Goal: Task Accomplishment & Management: Manage account settings

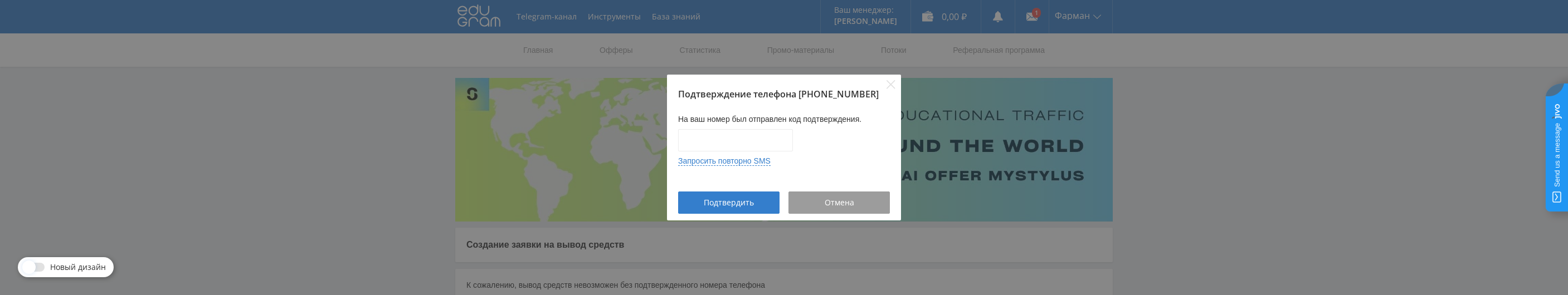
scroll to position [89, 0]
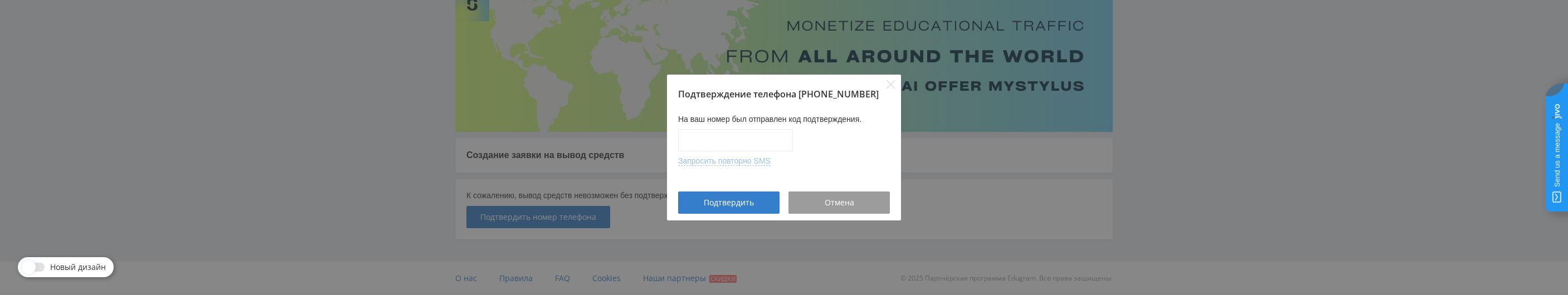
click at [739, 160] on button "Запросить повторно SMS" at bounding box center [724, 161] width 93 height 9
click at [829, 202] on span "Отмена" at bounding box center [839, 202] width 30 height 9
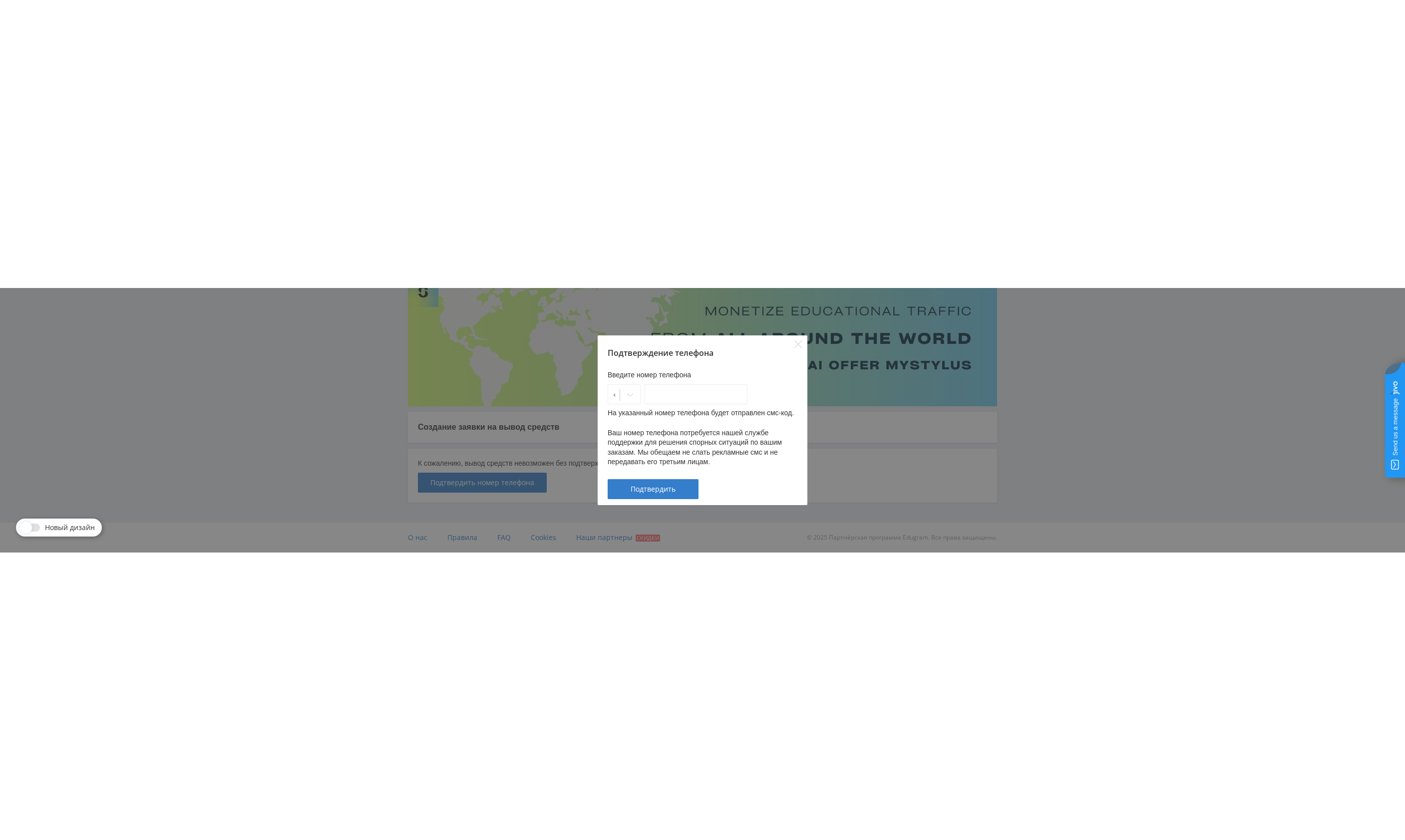
scroll to position [0, 0]
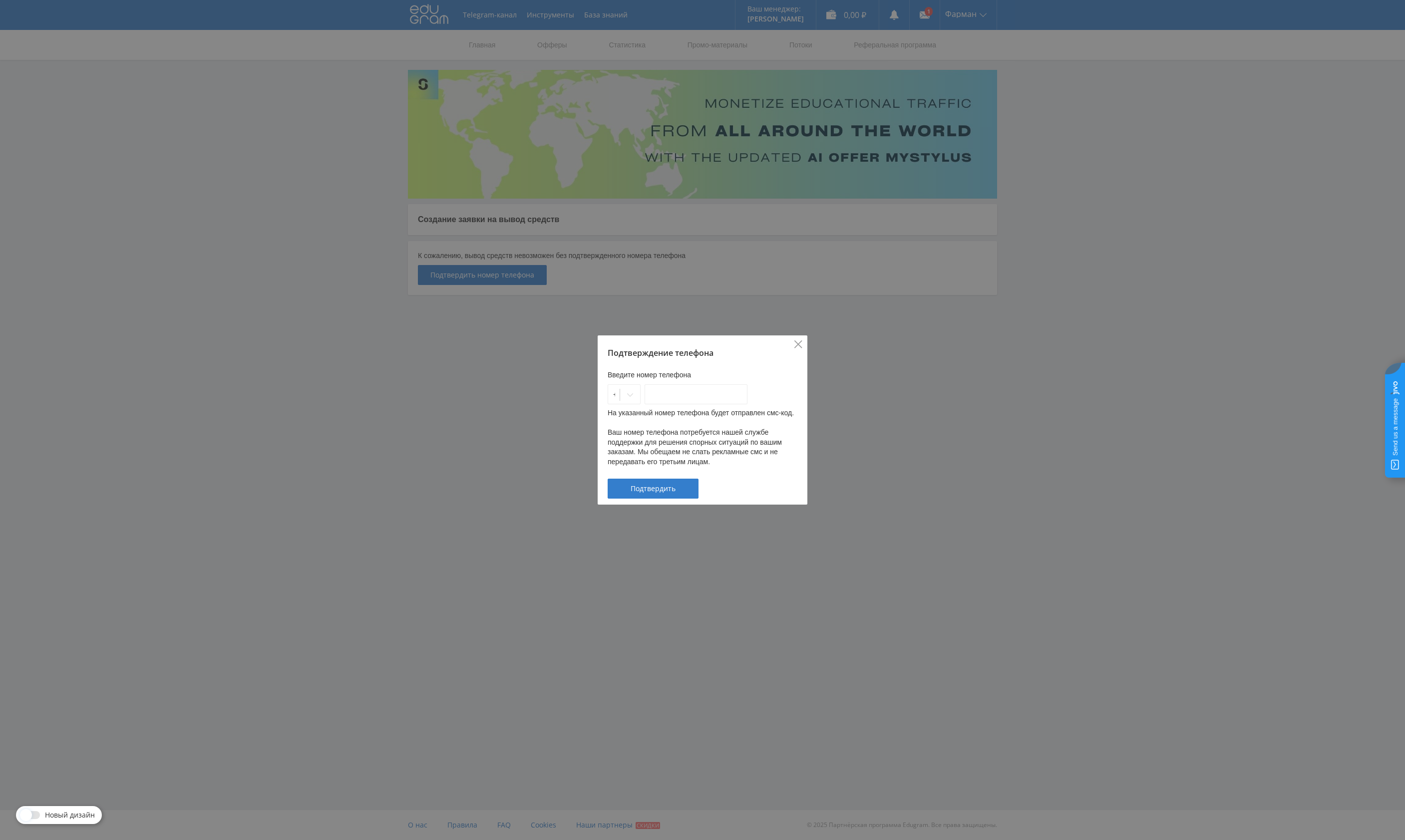
click at [796, 264] on icon "Close" at bounding box center [798, 345] width 8 height 8
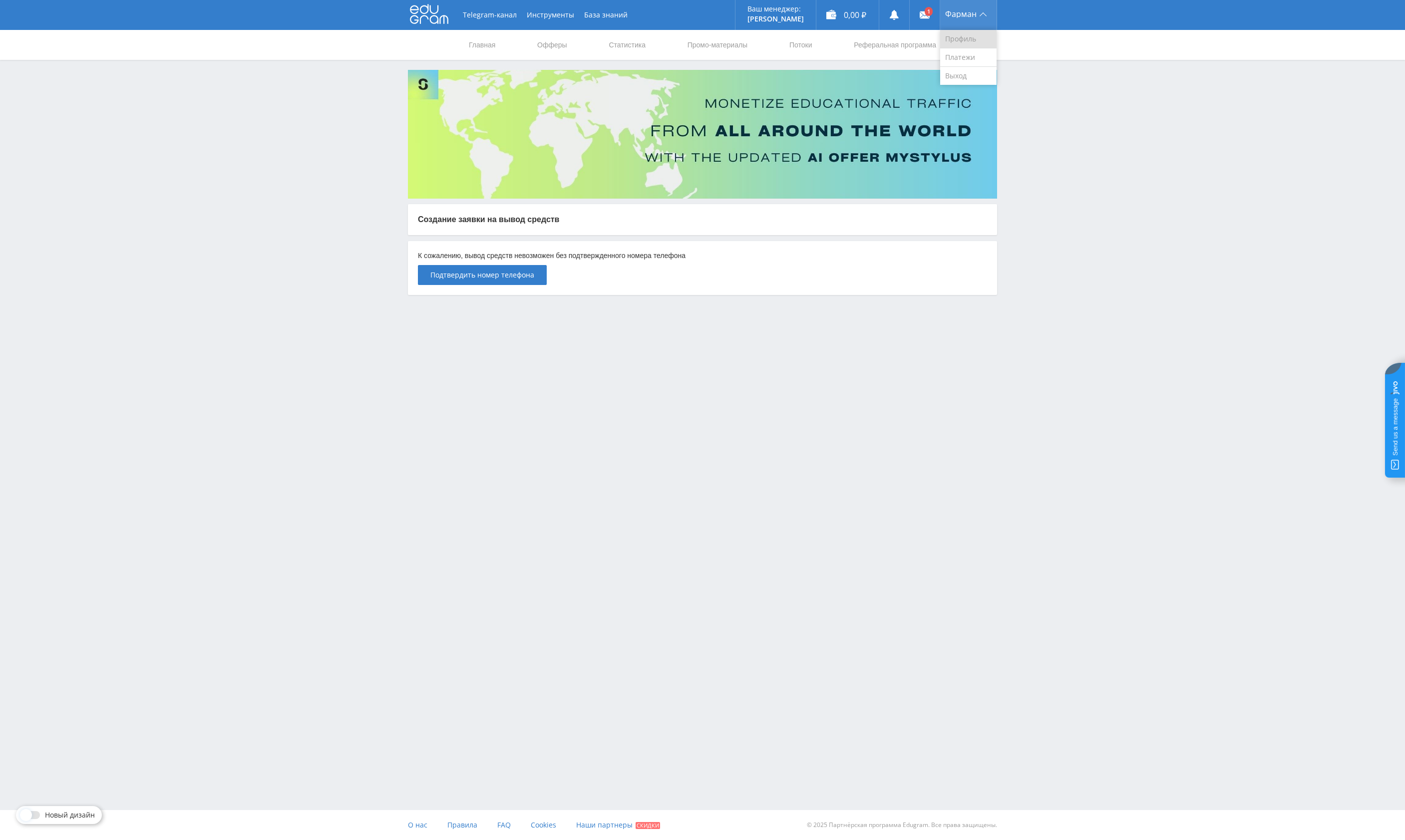
click at [964, 43] on link "Профиль" at bounding box center [968, 39] width 56 height 18
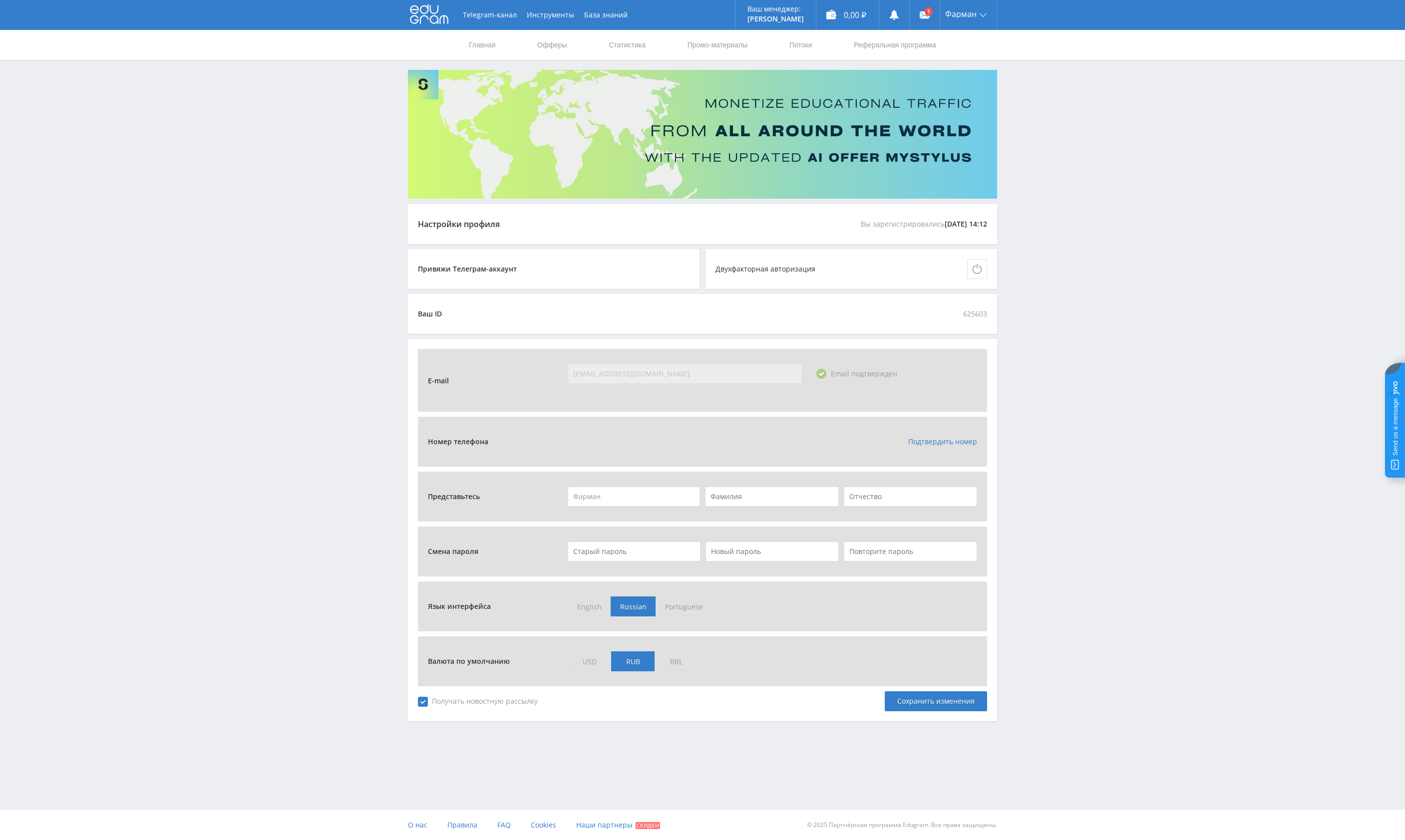
click at [943, 440] on link "Подтвердить номер" at bounding box center [942, 441] width 69 height 9
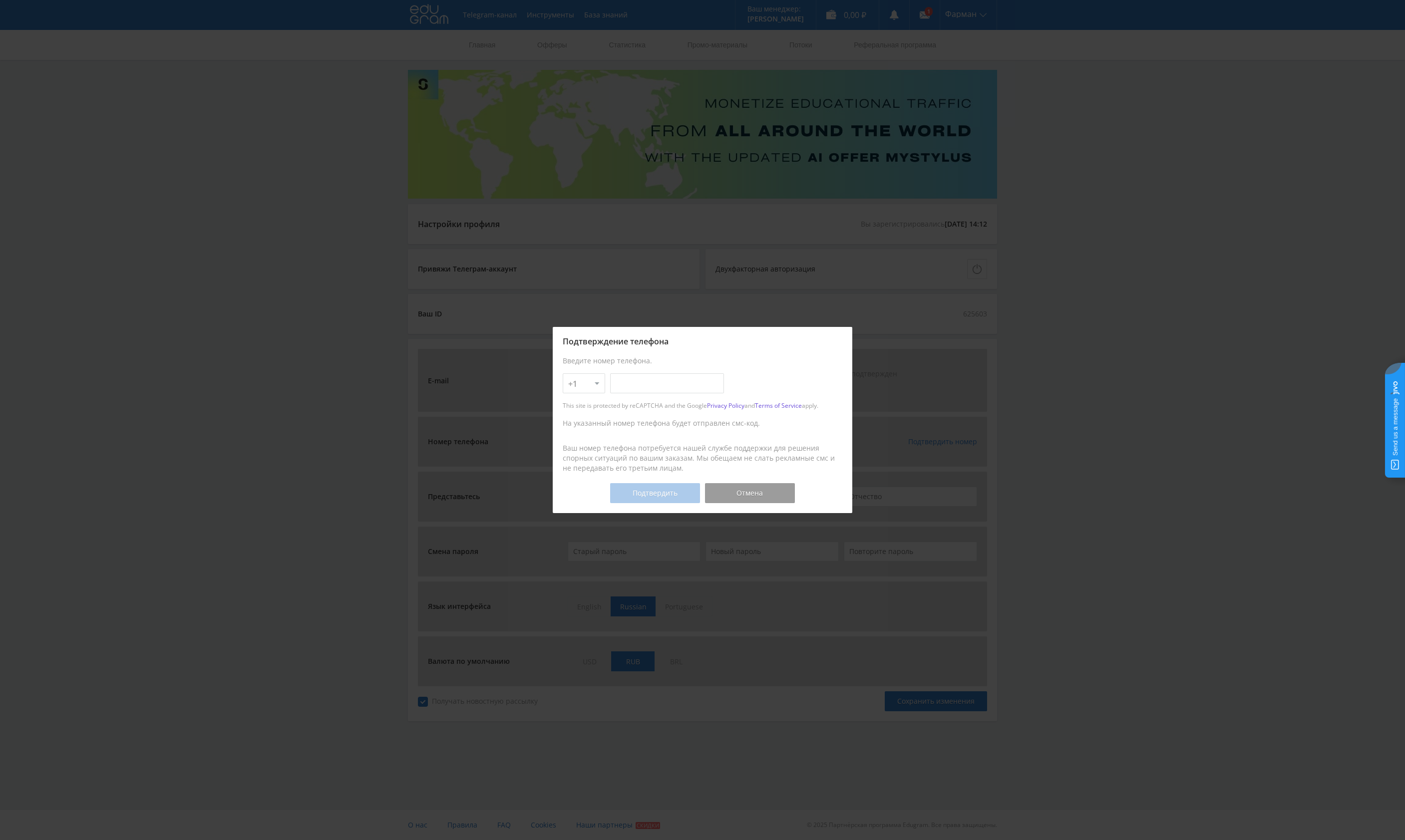
click at [688, 391] on input "text" at bounding box center [667, 384] width 114 height 20
type input "832-958-32-94"
click at [653, 496] on button "Подтвердить" at bounding box center [655, 493] width 90 height 20
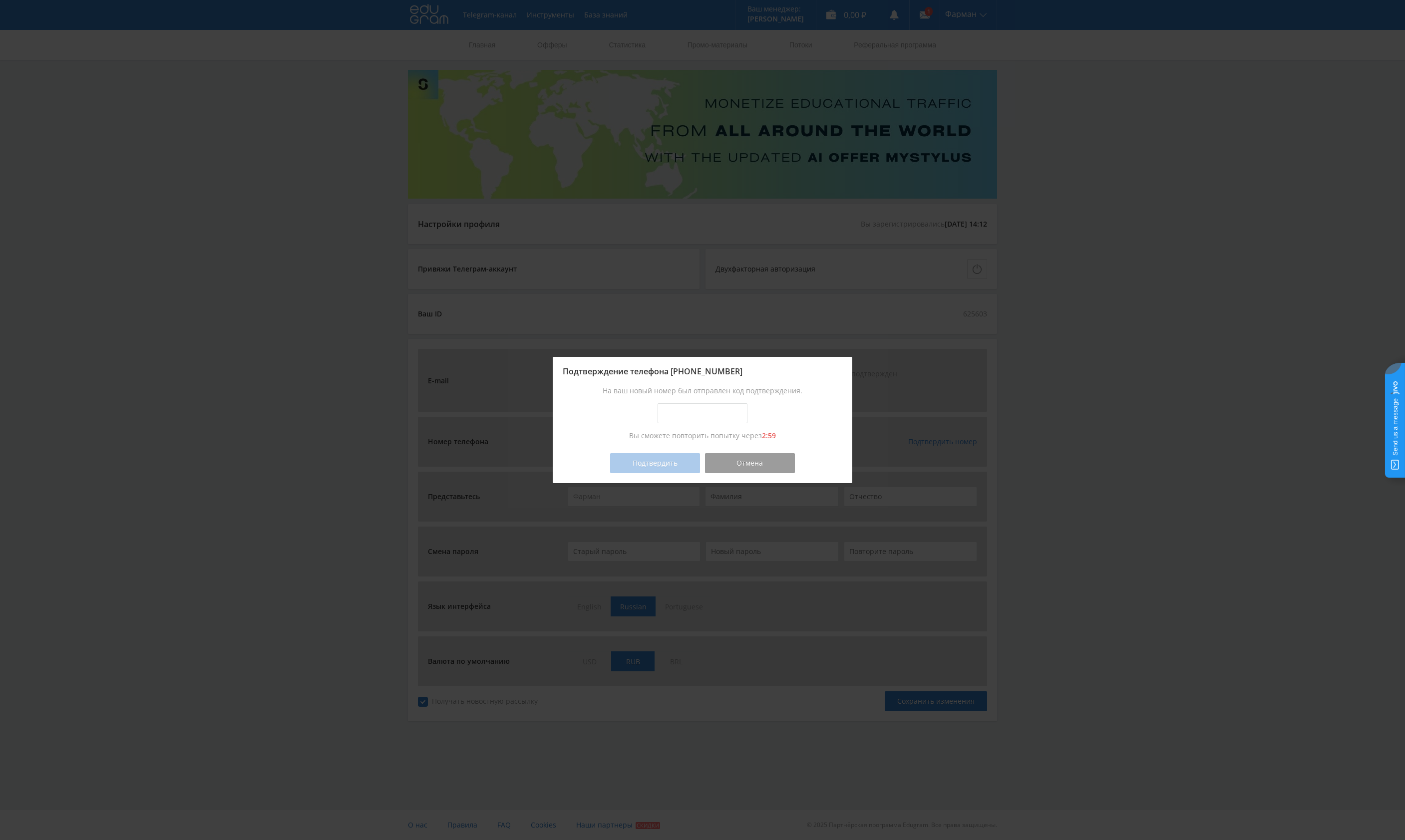
drag, startPoint x: 809, startPoint y: 439, endPoint x: 745, endPoint y: 438, distance: 64.0
